Goal: Information Seeking & Learning: Learn about a topic

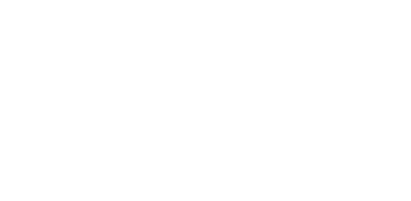
select select "Song"
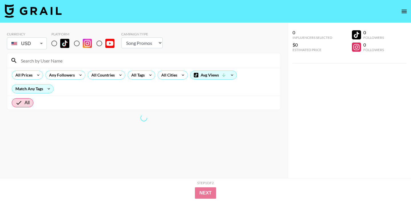
click at [77, 41] on input "radio" at bounding box center [77, 43] width 12 height 12
radio input "true"
click at [75, 43] on input "radio" at bounding box center [77, 43] width 12 height 12
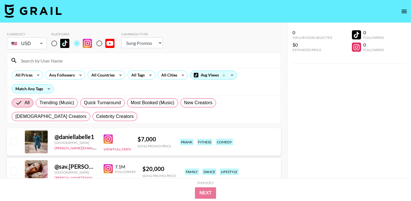
click at [132, 80] on div "All Prices Any Followers All Countries All Tags All Cities Avg Views Match Any …" at bounding box center [144, 82] width 274 height 28
click at [135, 75] on div "All Tags" at bounding box center [137, 75] width 18 height 9
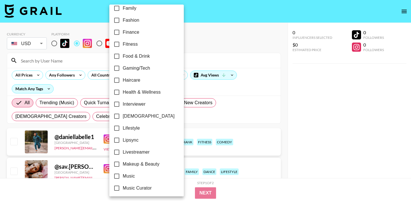
scroll to position [175, 0]
click at [135, 16] on label "Fashion" at bounding box center [143, 20] width 64 height 12
click at [123, 16] on input "Fashion" at bounding box center [117, 20] width 12 height 12
checkbox input "true"
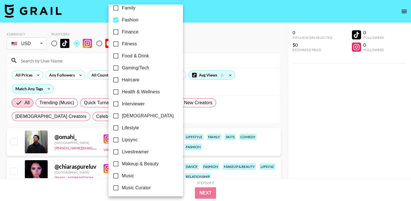
click at [186, 27] on div at bounding box center [205, 100] width 411 height 201
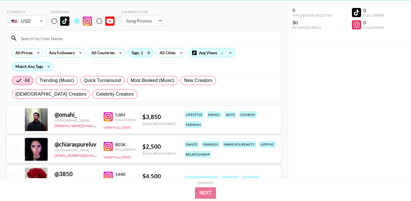
scroll to position [0, 0]
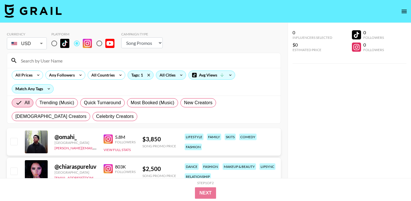
click at [166, 79] on div "All Cities" at bounding box center [166, 75] width 21 height 9
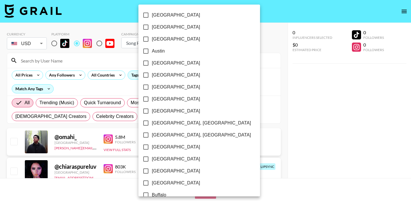
click at [101, 75] on div at bounding box center [205, 100] width 411 height 201
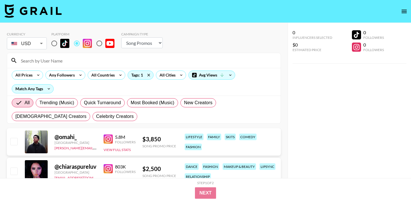
click at [110, 77] on div "All Countries" at bounding box center [102, 75] width 28 height 9
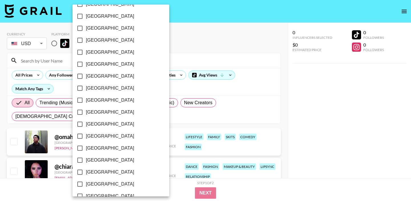
scroll to position [465, 0]
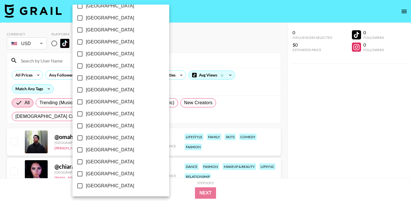
click at [100, 177] on span "[GEOGRAPHIC_DATA]" at bounding box center [110, 173] width 48 height 7
click at [86, 177] on input "[GEOGRAPHIC_DATA]" at bounding box center [80, 174] width 12 height 12
checkbox input "true"
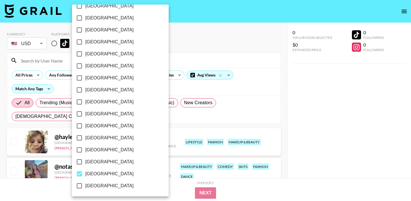
click at [215, 61] on div at bounding box center [205, 100] width 411 height 201
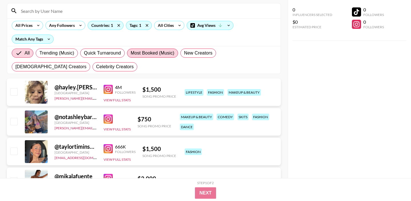
scroll to position [46, 0]
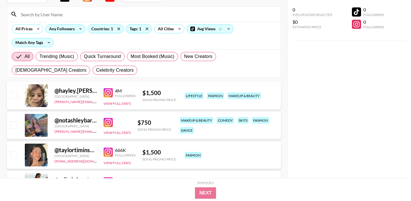
click at [67, 25] on div "Any Followers" at bounding box center [61, 29] width 30 height 9
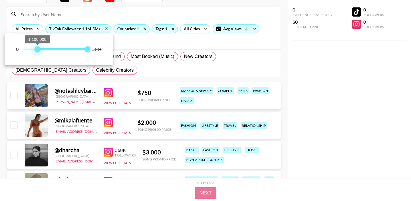
drag, startPoint x: 18, startPoint y: 49, endPoint x: 37, endPoint y: 49, distance: 19.4
click at [37, 49] on span "1,100,000" at bounding box center [38, 49] width 6 height 6
type input "1000000"
click at [36, 49] on span "1,000,000" at bounding box center [36, 49] width 6 height 6
click at [109, 18] on div at bounding box center [205, 100] width 411 height 201
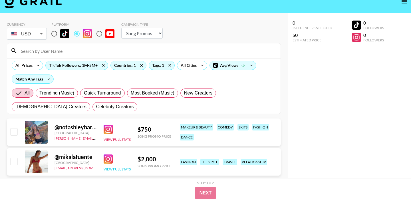
scroll to position [9, 0]
click at [88, 69] on div "TikTok Followers: 1M-5M+" at bounding box center [77, 65] width 62 height 9
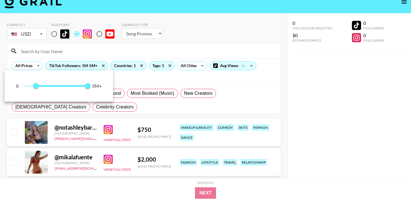
click at [103, 66] on div at bounding box center [205, 100] width 411 height 201
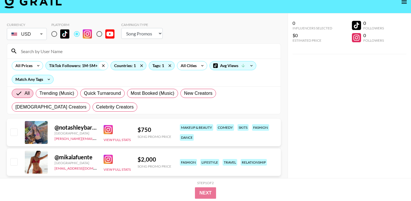
click at [102, 66] on icon at bounding box center [103, 65] width 9 height 9
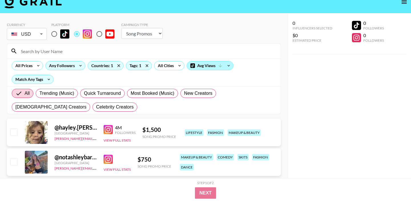
click at [216, 66] on div "Avg Views" at bounding box center [210, 65] width 46 height 9
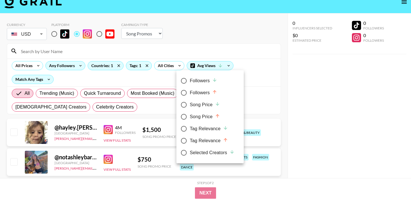
click at [201, 84] on div "Followers" at bounding box center [203, 80] width 27 height 7
click at [190, 84] on input "Followers" at bounding box center [184, 81] width 12 height 12
radio input "true"
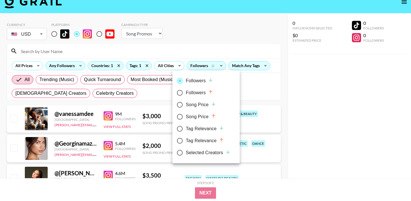
click at [214, 42] on div at bounding box center [205, 100] width 411 height 201
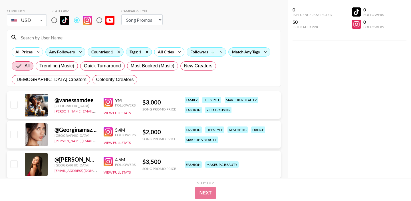
scroll to position [0, 0]
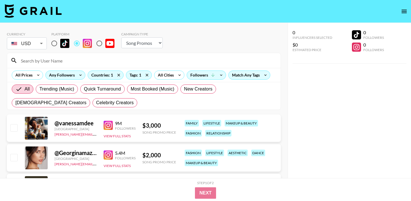
click at [140, 44] on select "Choose Type... Song Promos Brand Promos" at bounding box center [141, 42] width 41 height 11
select select "Brand"
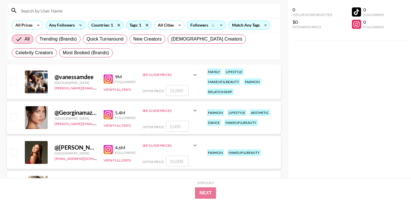
scroll to position [50, 0]
click at [174, 109] on div "See Guide Prices" at bounding box center [166, 111] width 49 height 4
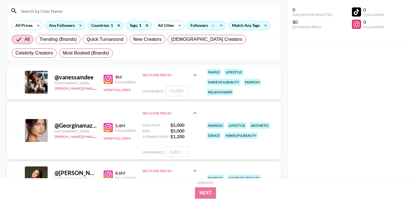
click at [106, 129] on img at bounding box center [108, 127] width 9 height 9
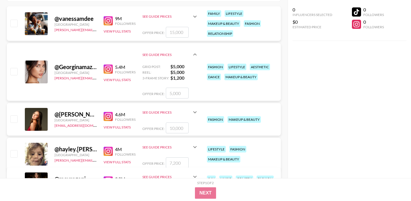
scroll to position [125, 0]
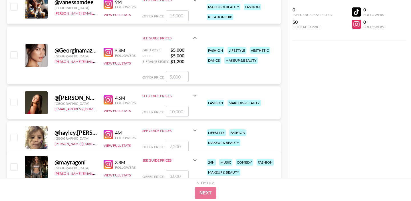
click at [162, 95] on div "See Guide Prices" at bounding box center [166, 96] width 49 height 4
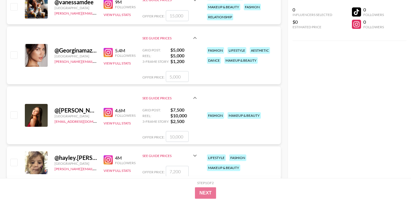
click at [105, 114] on img at bounding box center [108, 112] width 9 height 9
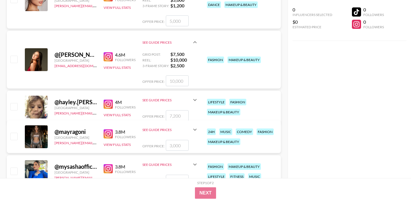
click at [149, 102] on div "See Guide Prices" at bounding box center [166, 100] width 49 height 4
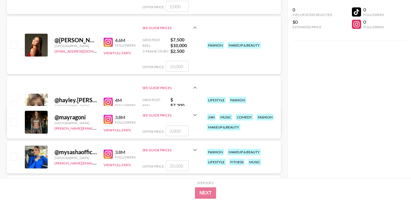
scroll to position [202, 0]
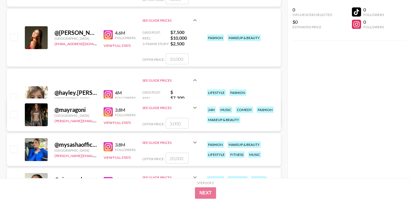
click at [107, 96] on img at bounding box center [108, 94] width 9 height 9
click at [177, 108] on div "See Guide Prices" at bounding box center [166, 108] width 49 height 4
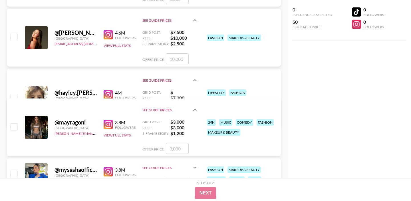
click at [107, 127] on img at bounding box center [108, 124] width 9 height 9
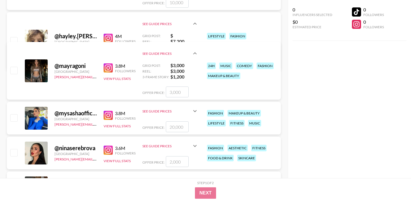
scroll to position [265, 0]
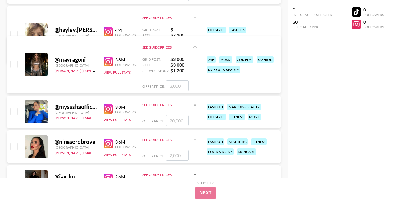
click at [106, 108] on img at bounding box center [108, 108] width 9 height 9
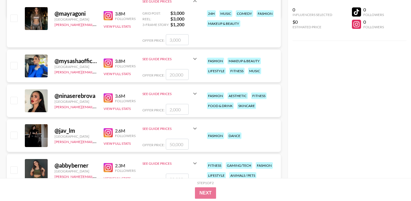
scroll to position [311, 0]
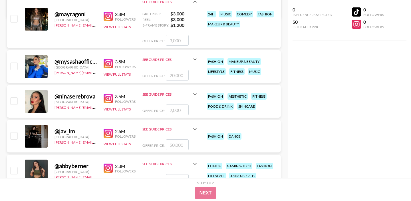
click at [108, 100] on img at bounding box center [108, 98] width 9 height 9
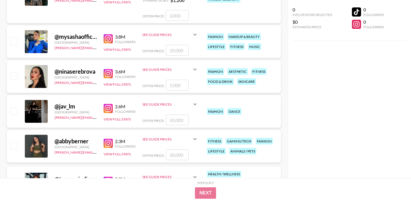
scroll to position [336, 0]
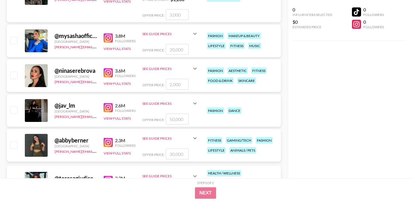
click at [142, 104] on div "See Guide Prices" at bounding box center [166, 103] width 49 height 4
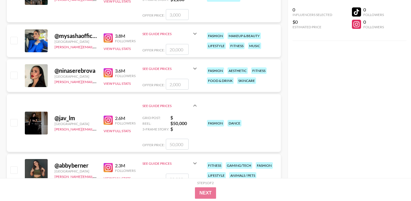
click at [175, 69] on div "See Guide Prices" at bounding box center [166, 69] width 49 height 4
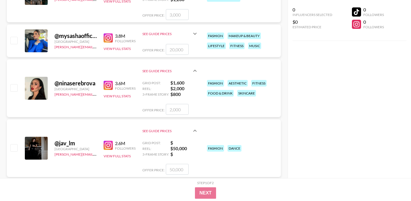
click at [184, 37] on div "See Guide Prices" at bounding box center [170, 34] width 56 height 14
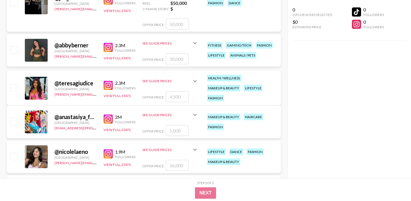
scroll to position [513, 0]
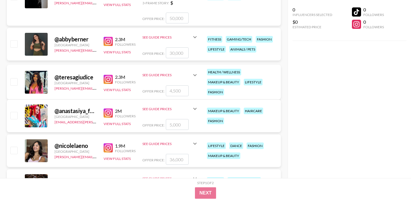
click at [162, 75] on div "See Guide Prices" at bounding box center [166, 75] width 49 height 4
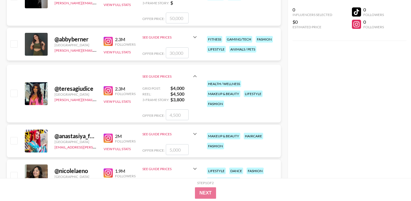
click at [108, 91] on img at bounding box center [108, 90] width 9 height 9
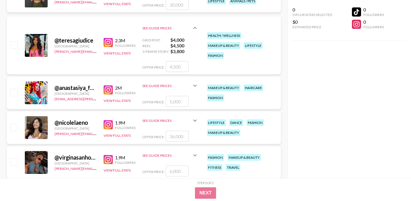
scroll to position [564, 0]
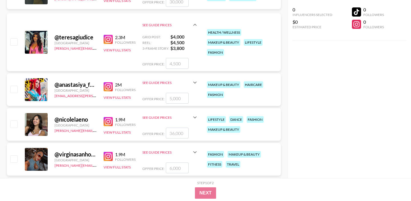
click at [150, 115] on div "See Guide Prices" at bounding box center [166, 117] width 49 height 4
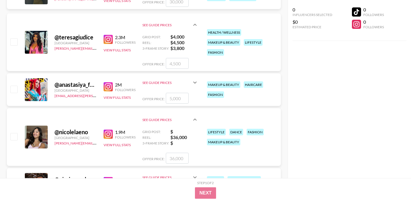
click at [152, 81] on div "See Guide Prices" at bounding box center [166, 83] width 49 height 4
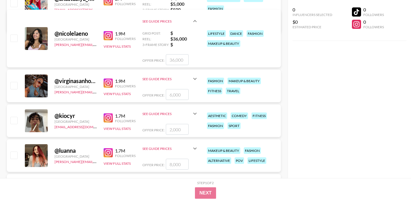
scroll to position [664, 0]
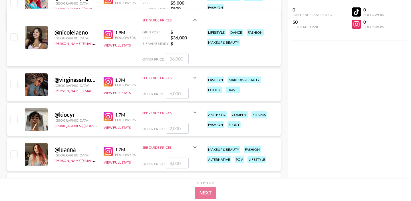
click at [177, 81] on div "See Guide Prices" at bounding box center [170, 78] width 56 height 14
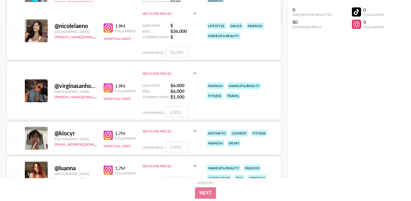
scroll to position [676, 0]
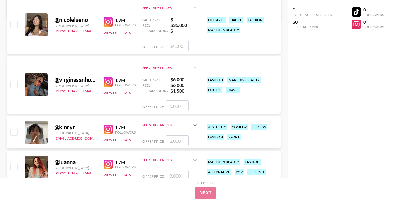
click at [165, 127] on div "See Guide Prices" at bounding box center [166, 125] width 49 height 4
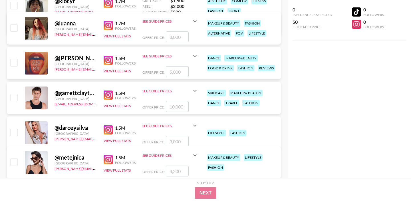
scroll to position [816, 0]
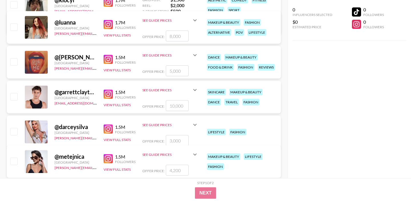
click at [158, 121] on div "See Guide Prices" at bounding box center [170, 125] width 56 height 14
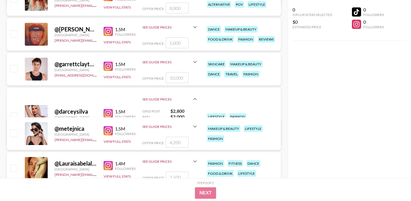
scroll to position [844, 0]
click at [106, 113] on img at bounding box center [108, 113] width 9 height 9
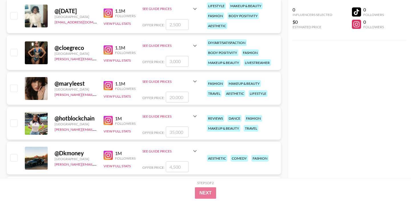
scroll to position [1247, 0]
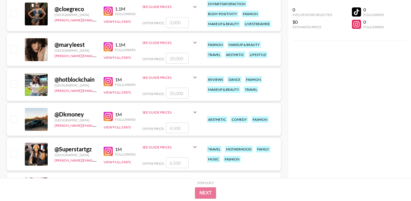
click at [167, 45] on div "See Guide Prices" at bounding box center [170, 43] width 56 height 14
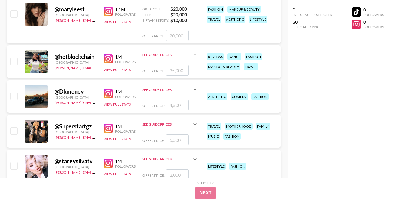
scroll to position [1343, 0]
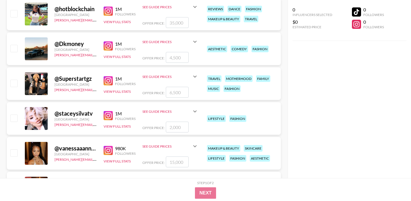
click at [154, 77] on div "See Guide Prices" at bounding box center [166, 77] width 49 height 4
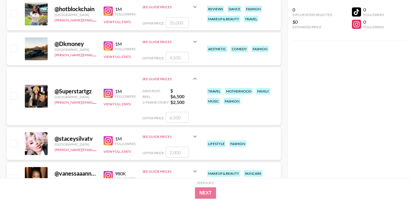
click at [104, 93] on img at bounding box center [108, 93] width 9 height 9
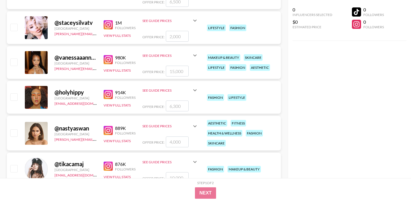
scroll to position [1460, 0]
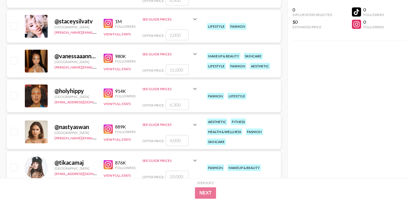
click at [169, 124] on div "See Guide Prices" at bounding box center [166, 124] width 49 height 4
